Goal: Navigation & Orientation: Find specific page/section

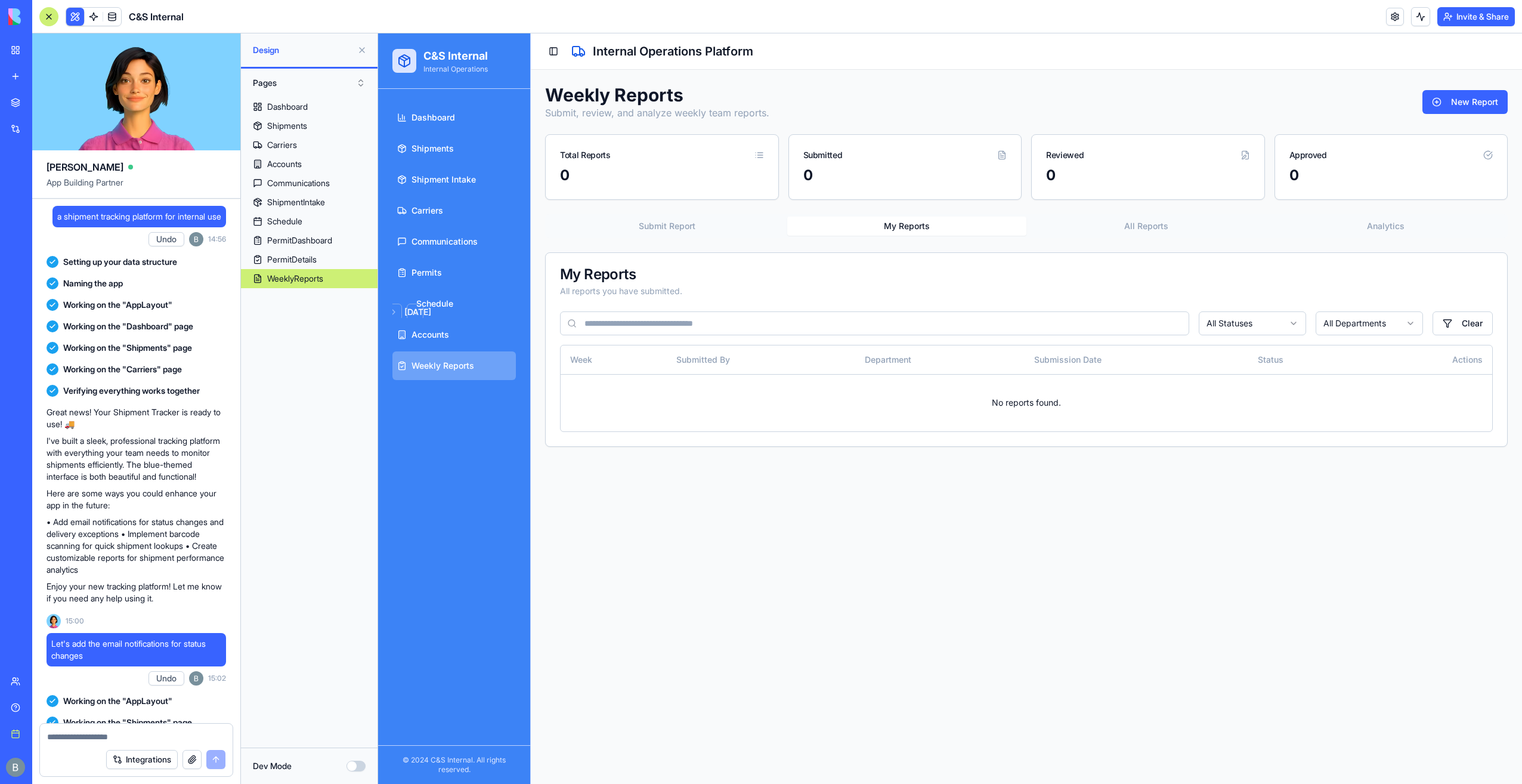
scroll to position [21282, 0]
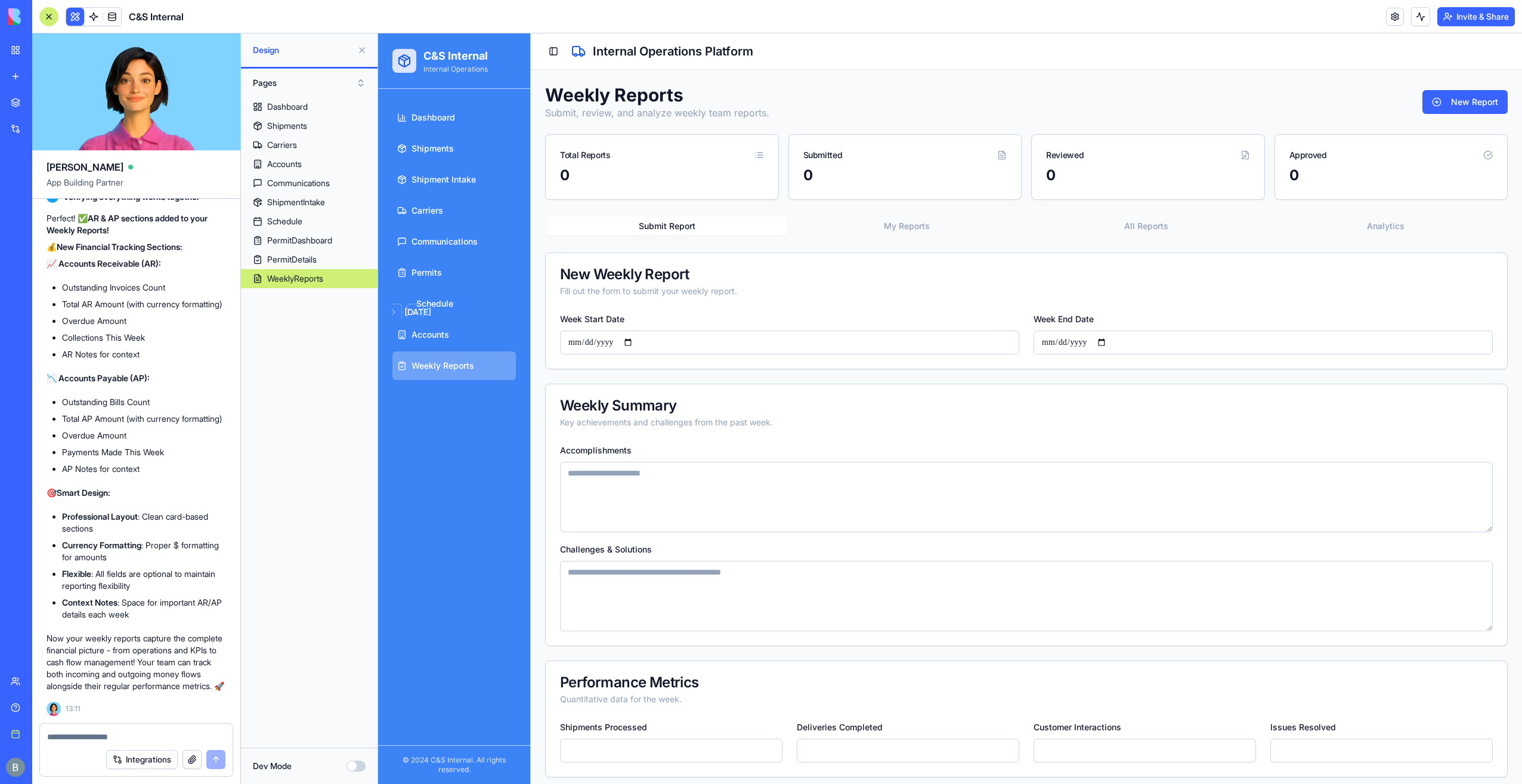
click at [703, 225] on button "Submit Report" at bounding box center [667, 226] width 240 height 19
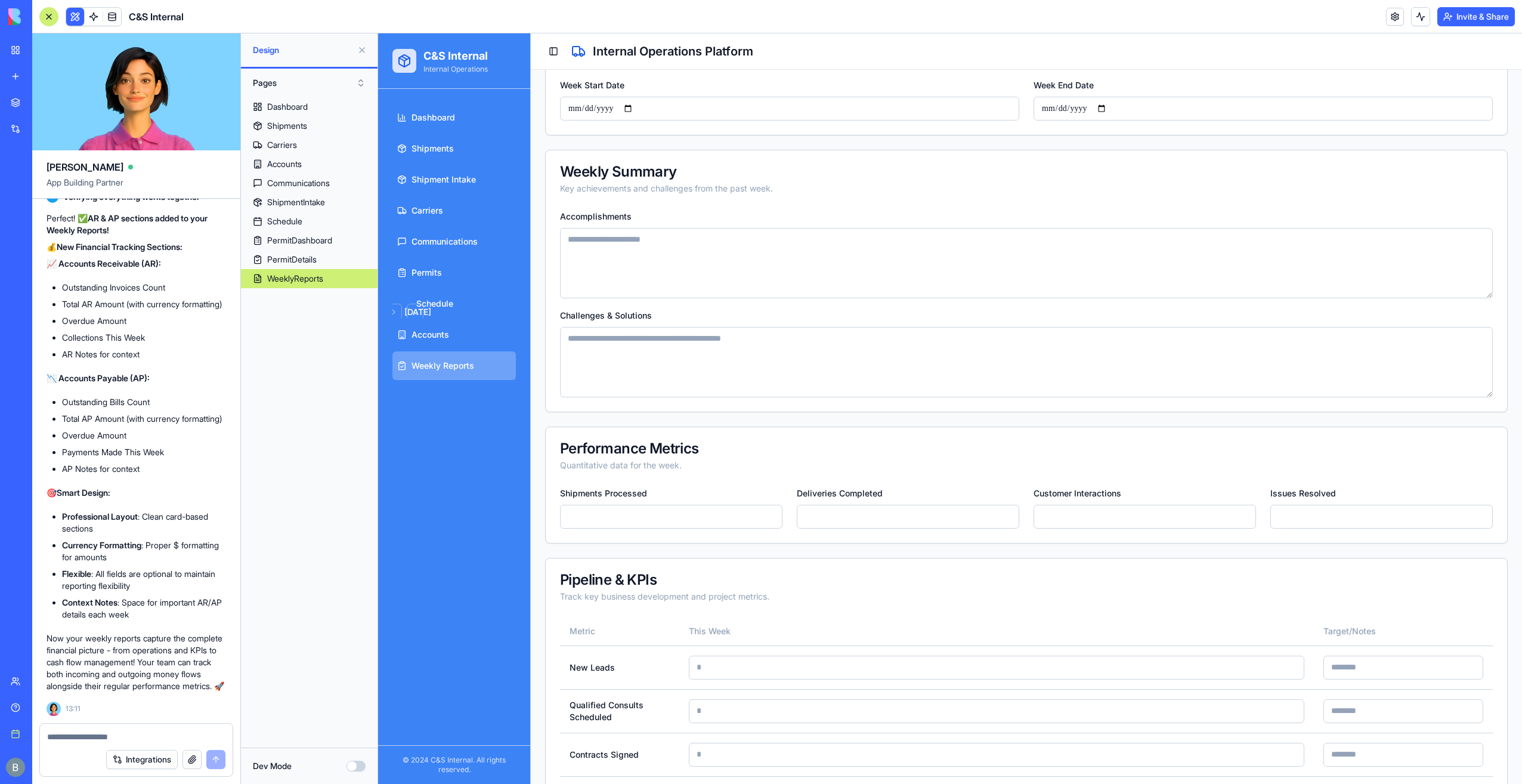
scroll to position [0, 0]
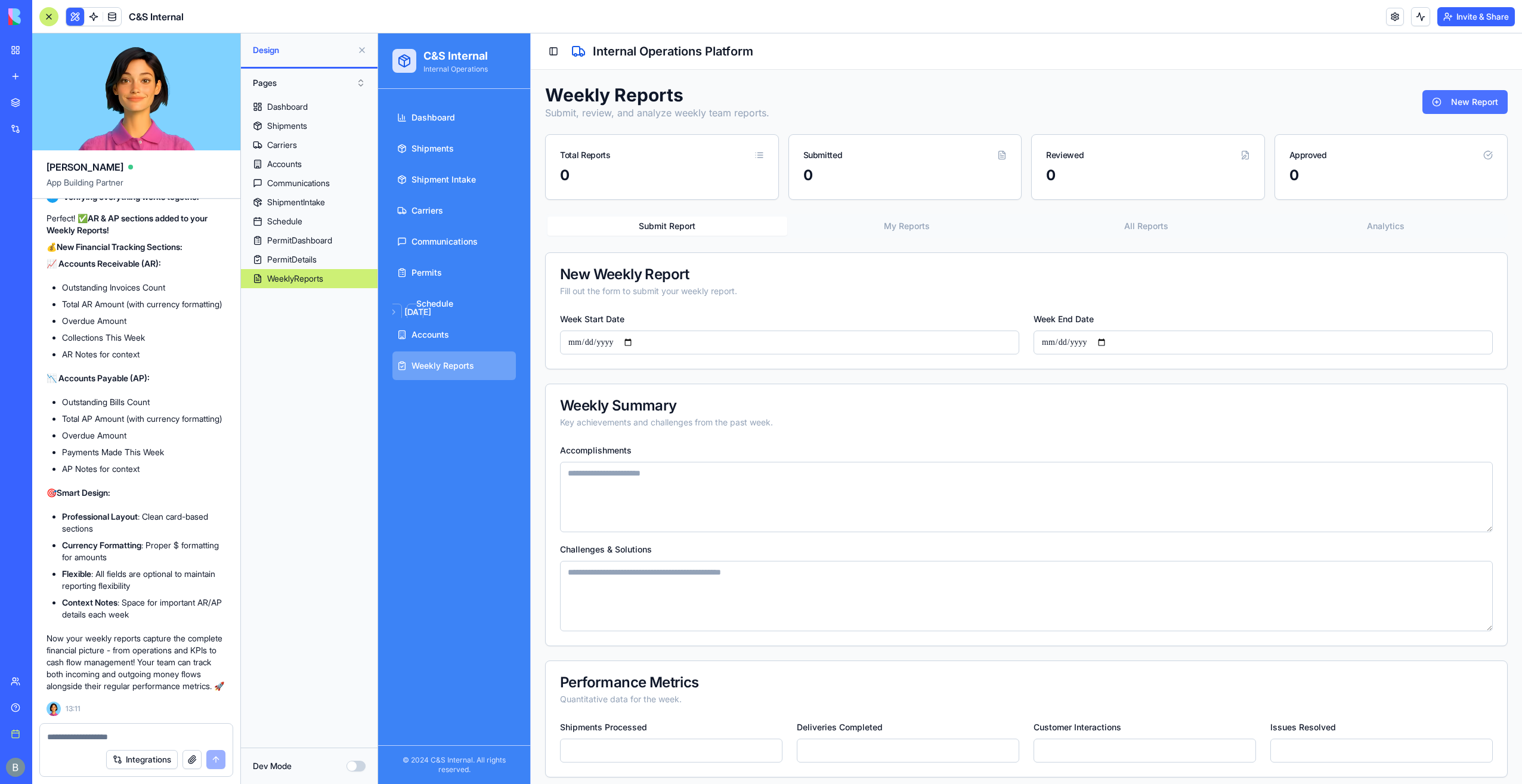
click at [1465, 106] on button "New Report" at bounding box center [1465, 102] width 86 height 24
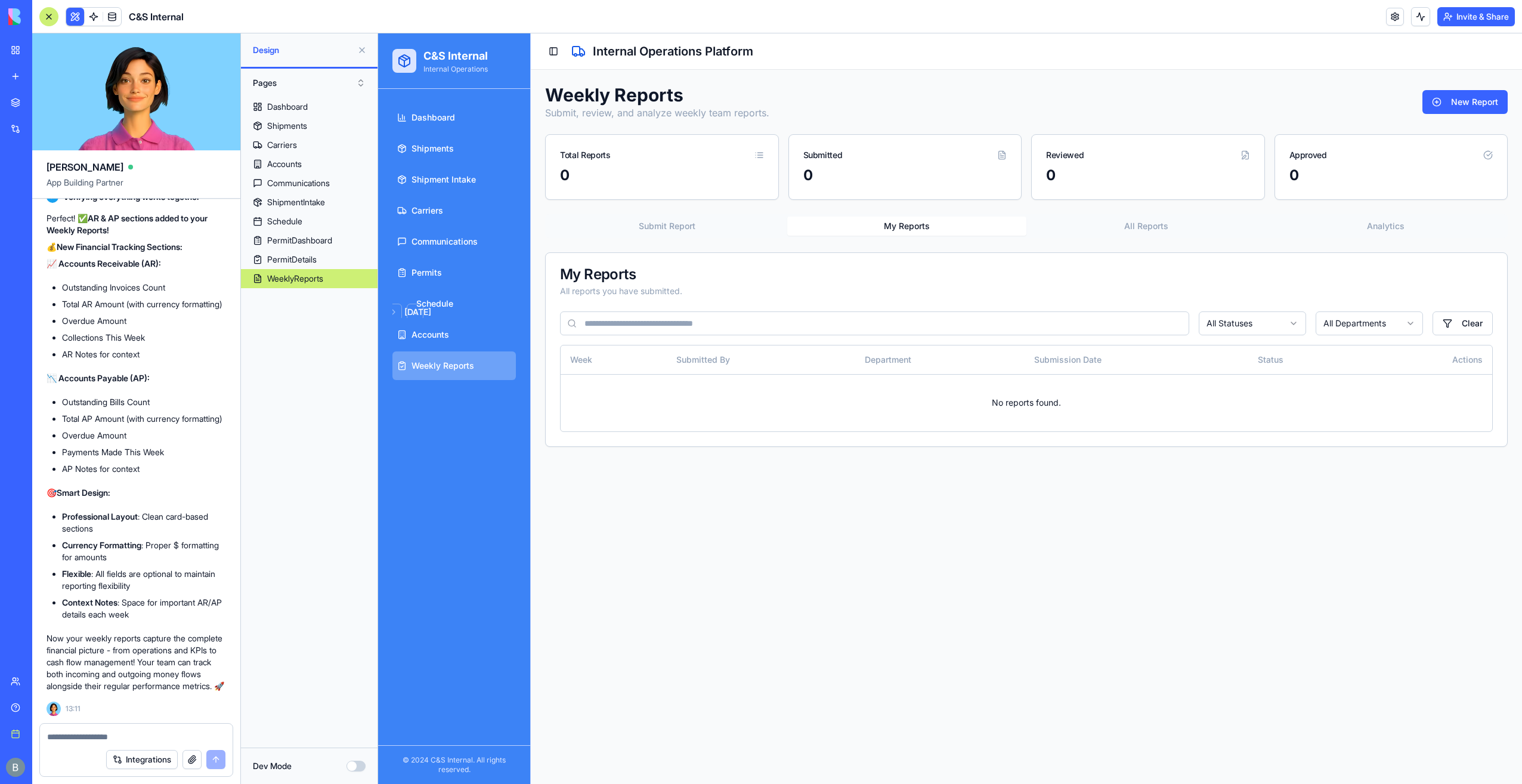
click at [872, 229] on button "My Reports" at bounding box center [907, 226] width 240 height 19
click at [1195, 221] on button "All Reports" at bounding box center [1146, 226] width 240 height 19
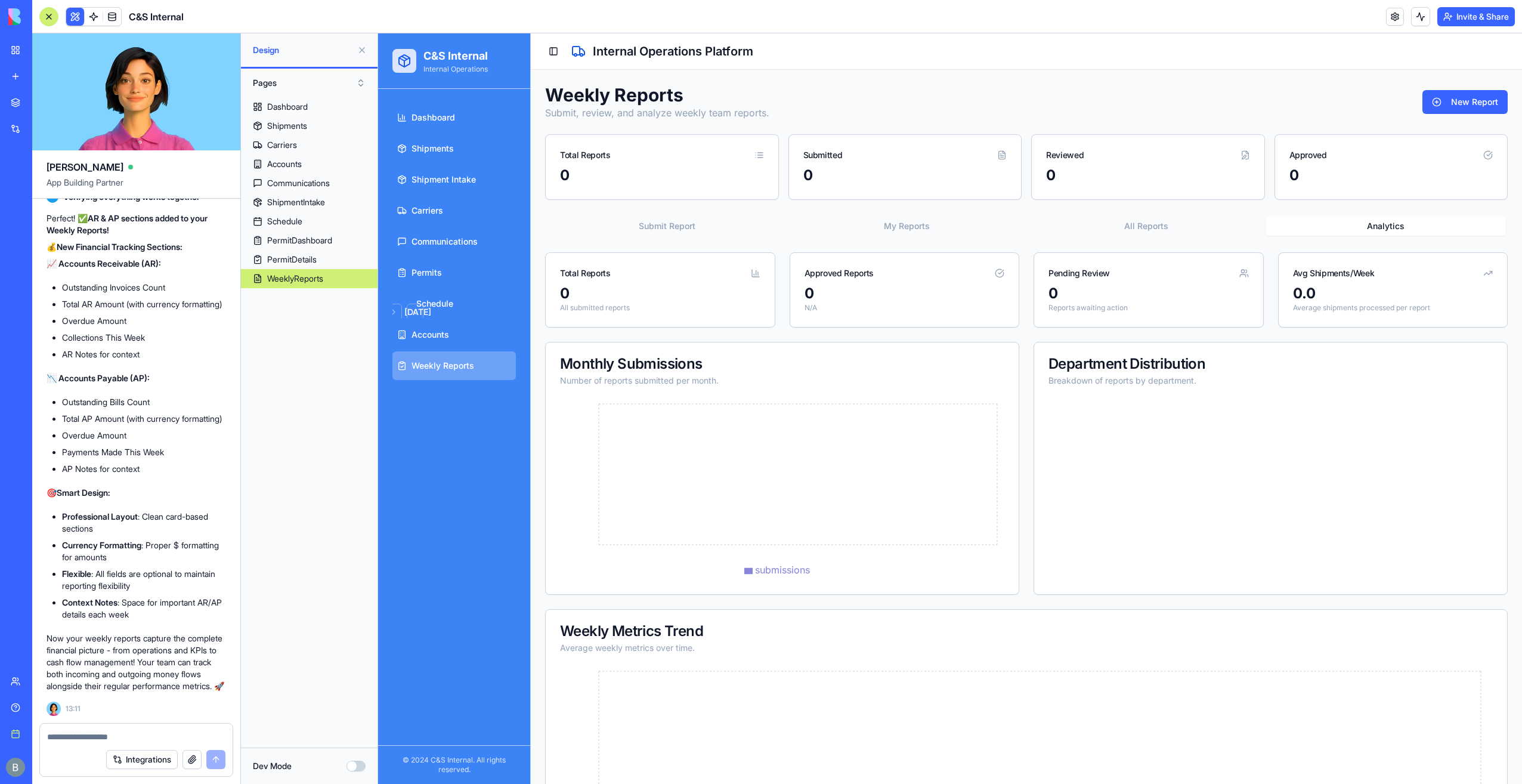
click at [1380, 217] on button "Analytics" at bounding box center [1386, 226] width 240 height 19
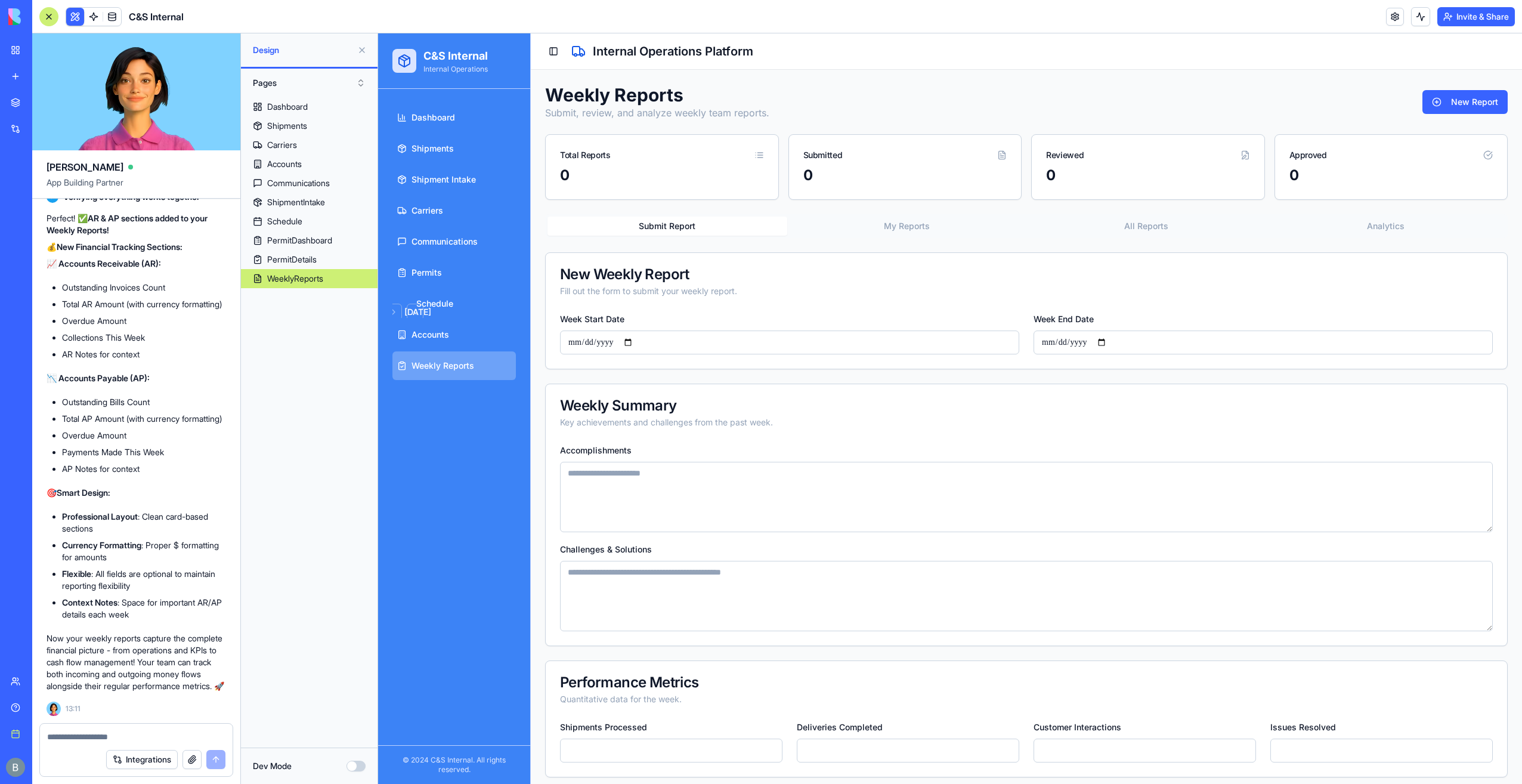
click at [672, 225] on button "Submit Report" at bounding box center [667, 226] width 240 height 19
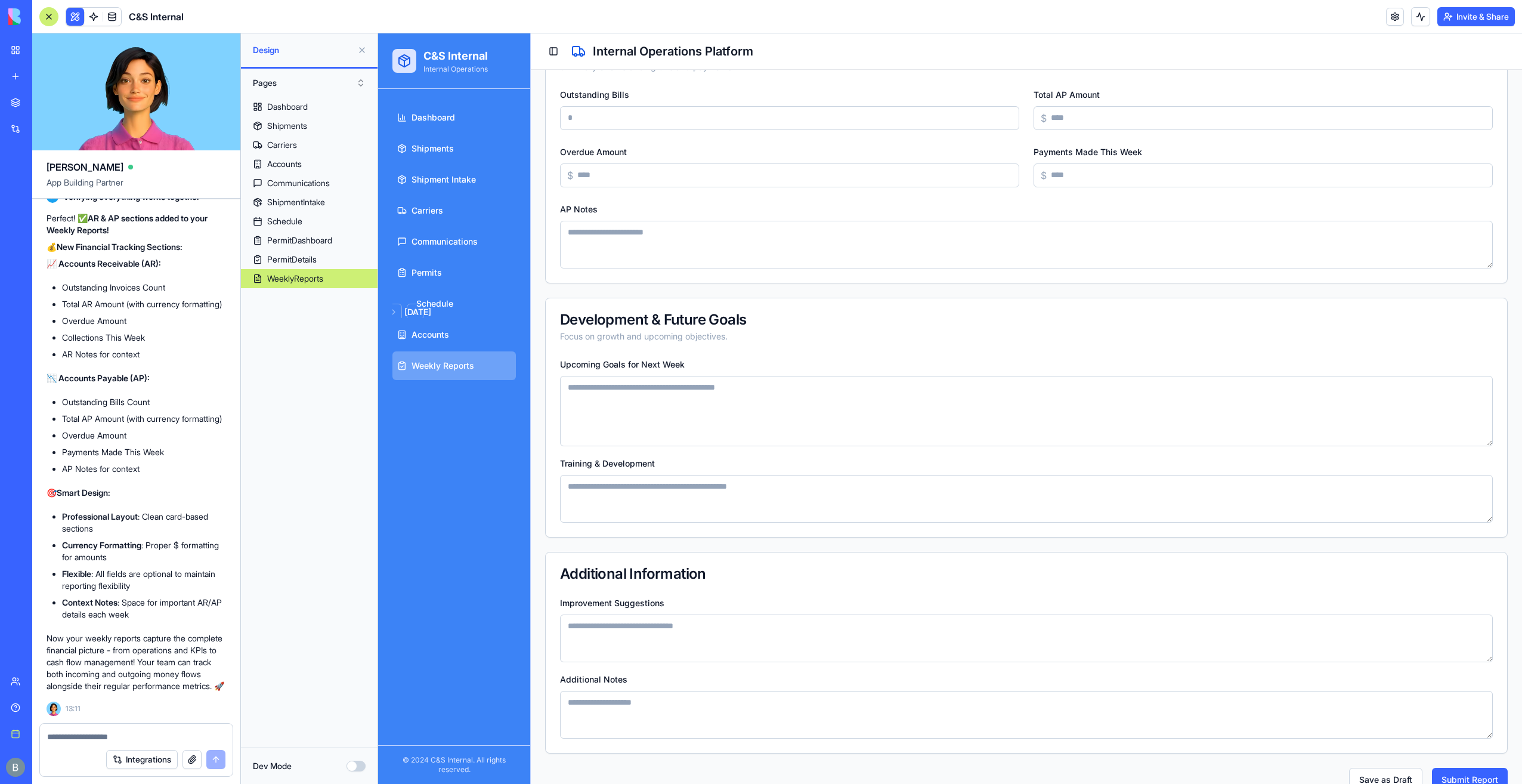
scroll to position [1427, 0]
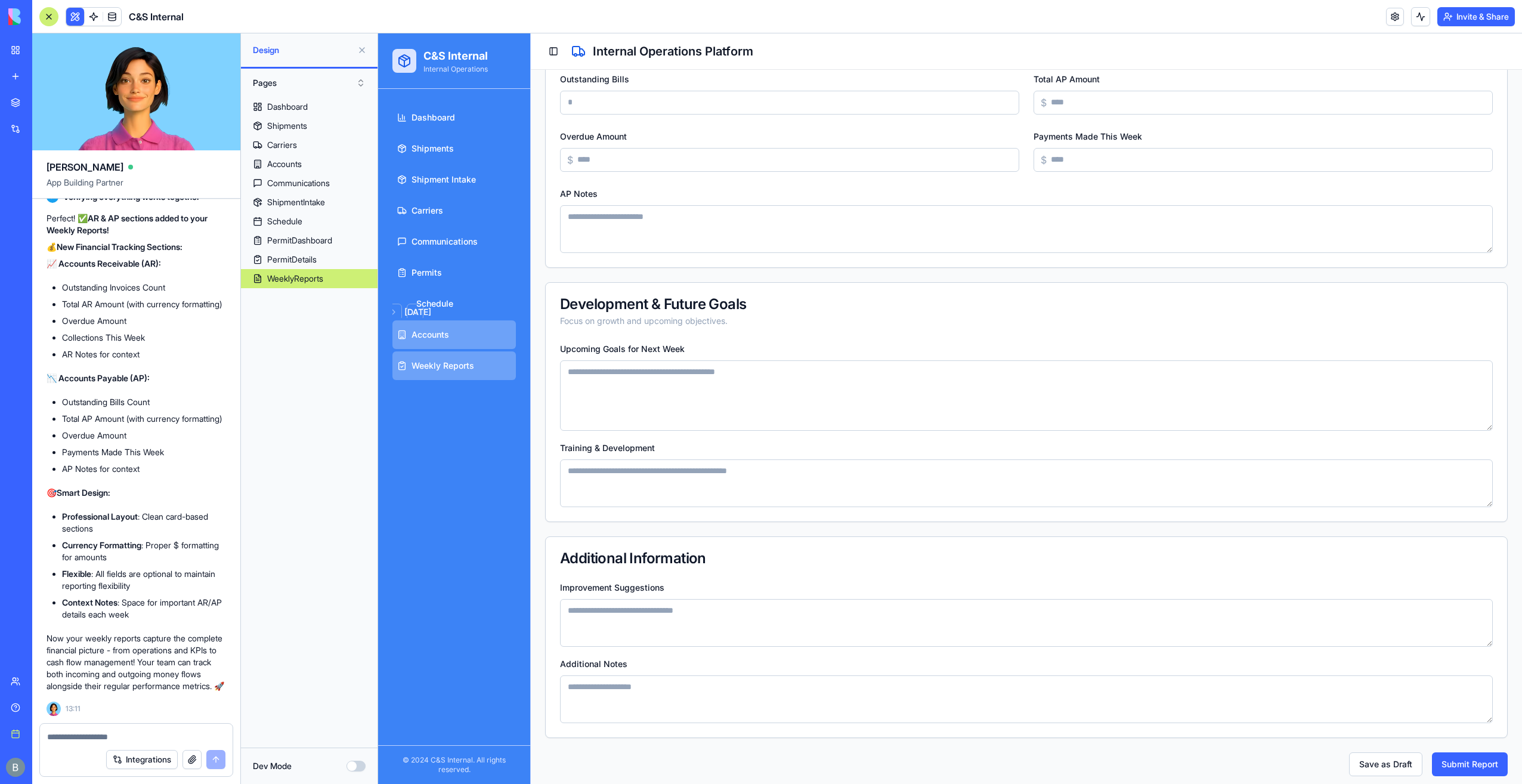
click at [451, 340] on link "Accounts" at bounding box center [454, 334] width 124 height 29
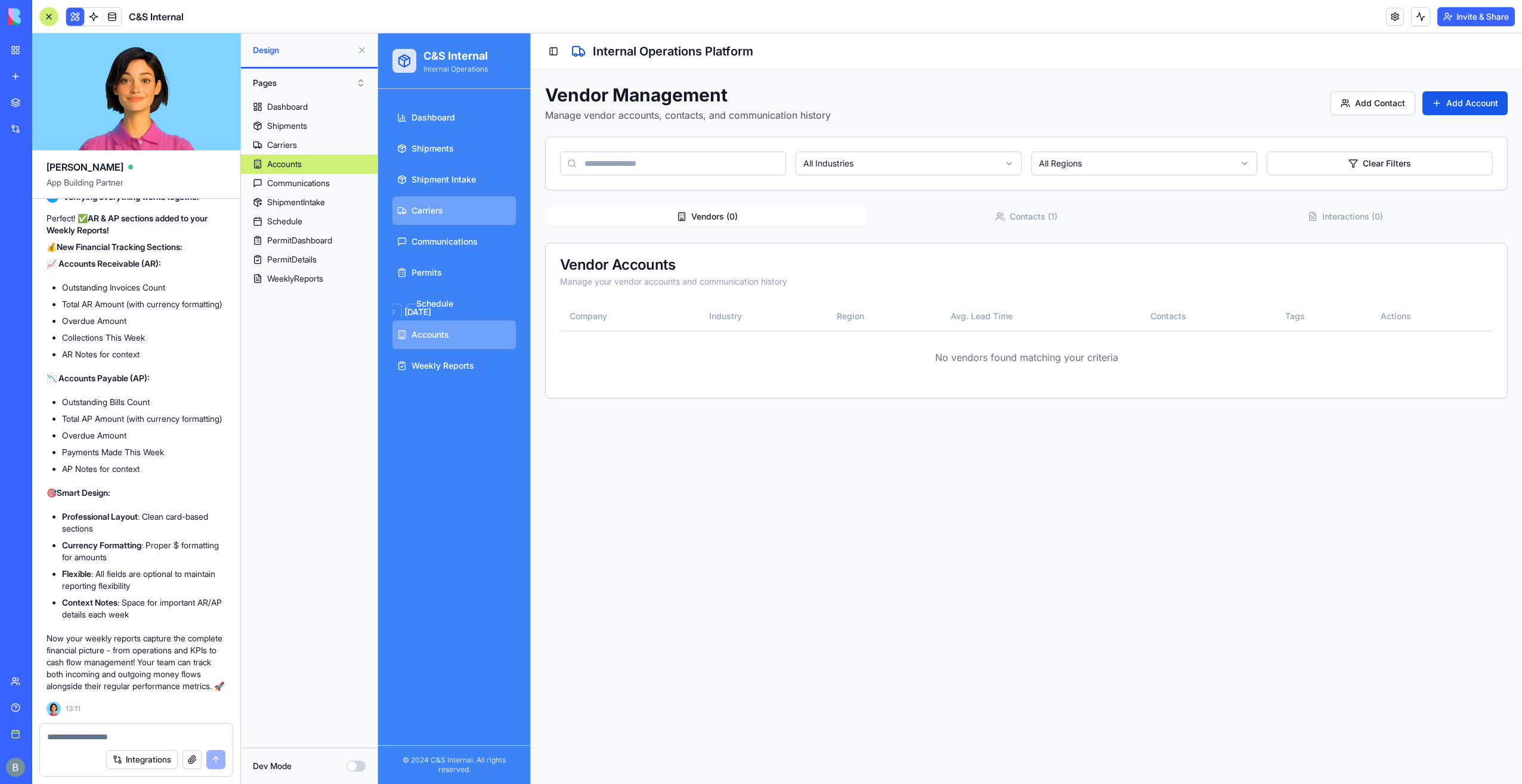
click at [440, 217] on link "Carriers" at bounding box center [454, 211] width 124 height 29
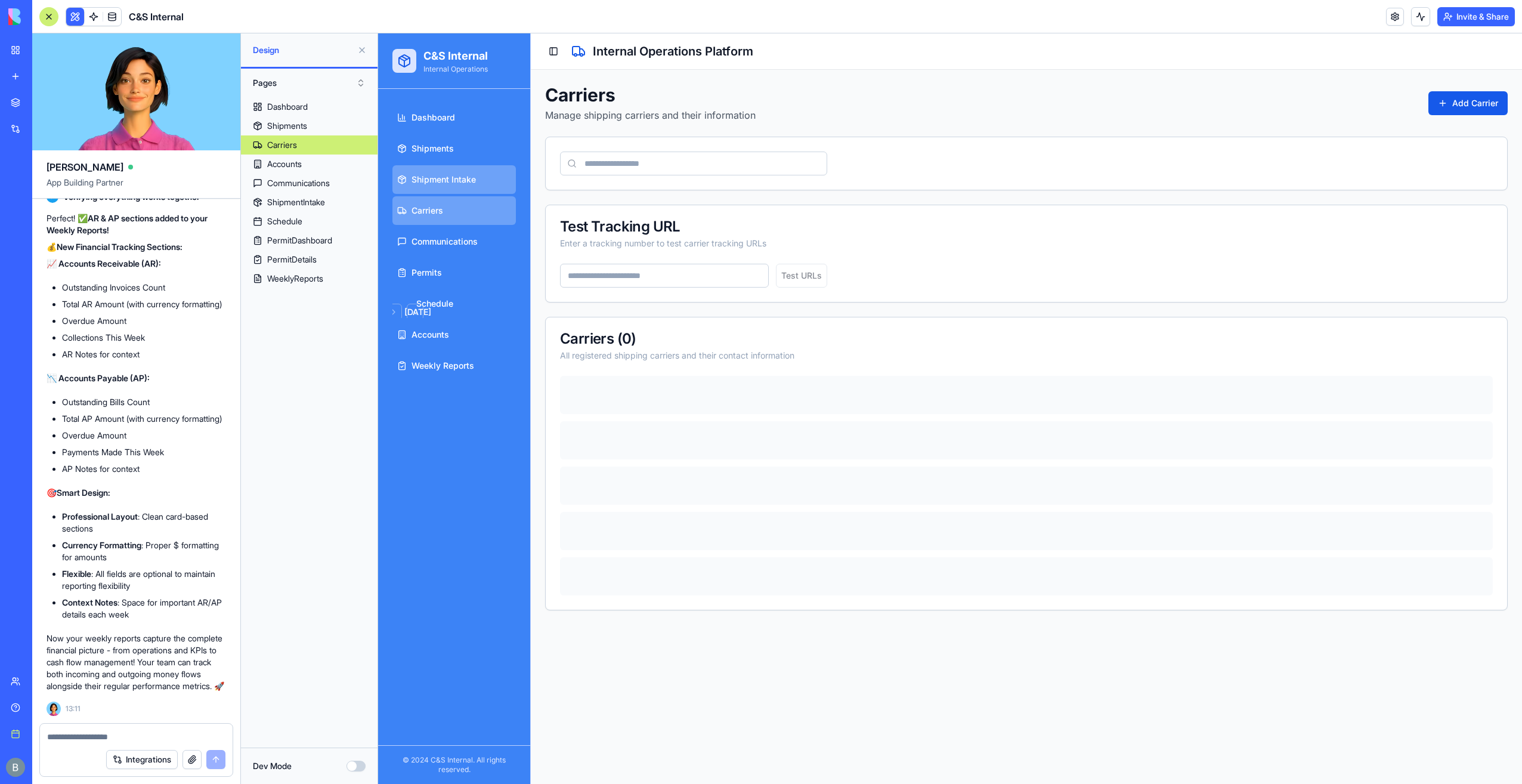
click at [442, 169] on link "Shipment Intake" at bounding box center [454, 179] width 124 height 29
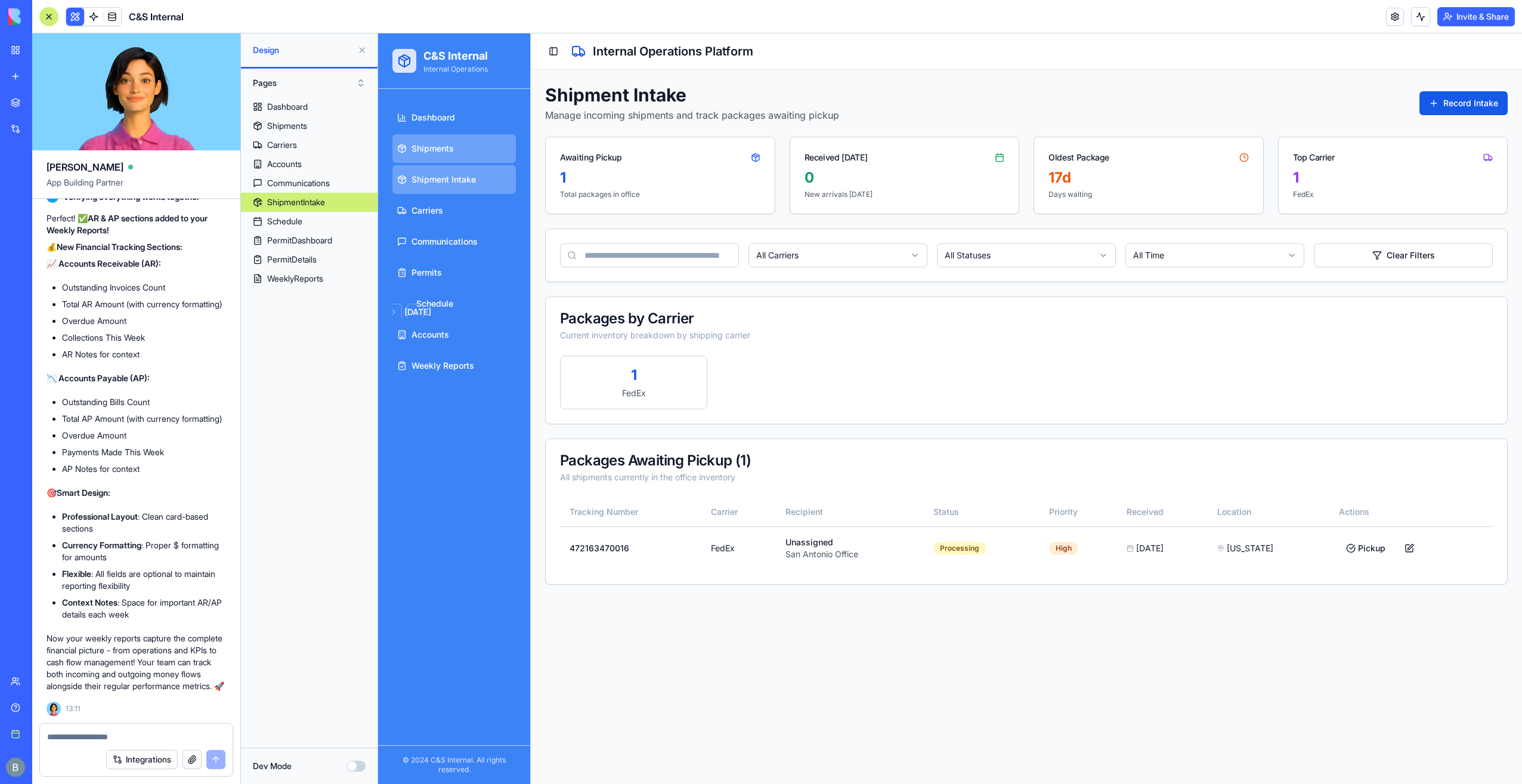
click at [441, 150] on span "Shipments" at bounding box center [432, 148] width 42 height 12
